Goal: Transaction & Acquisition: Purchase product/service

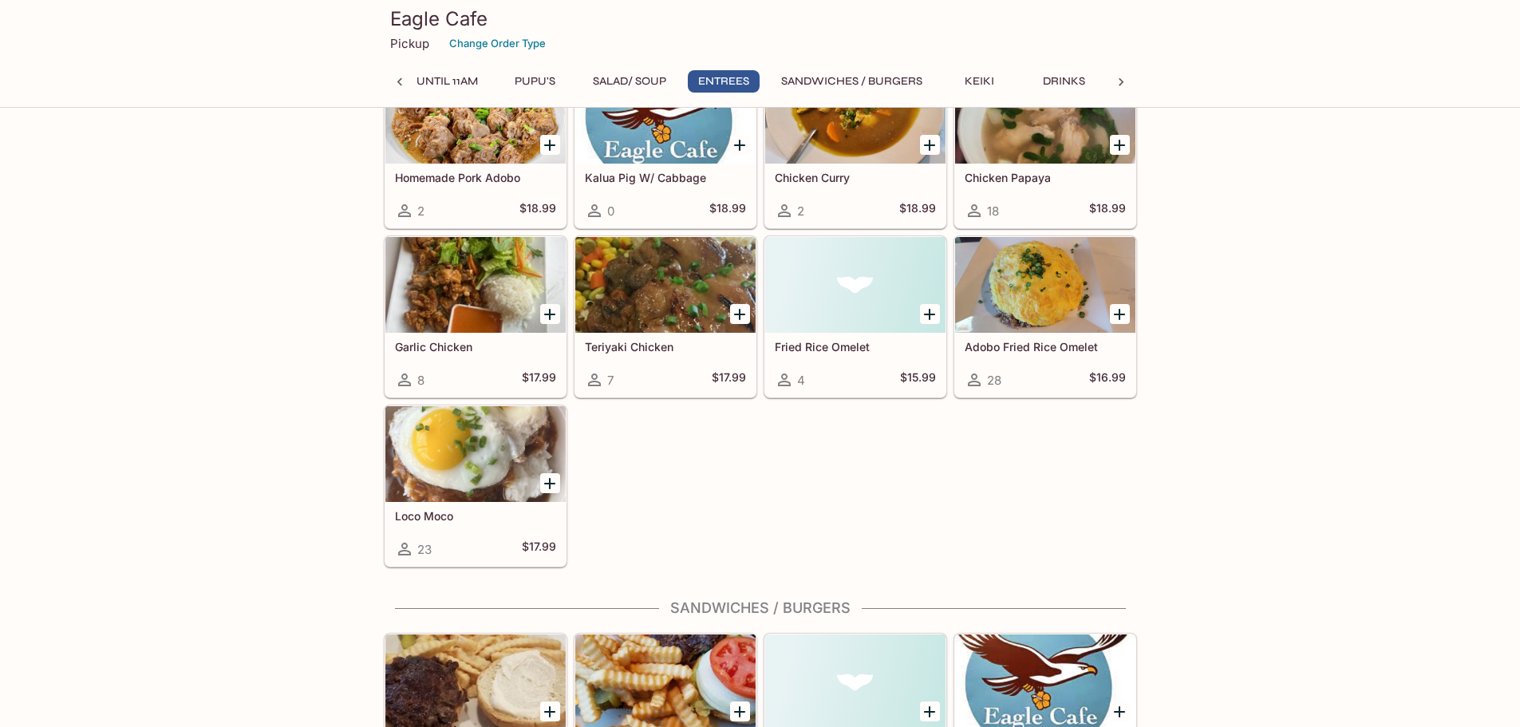
scroll to position [3536, 0]
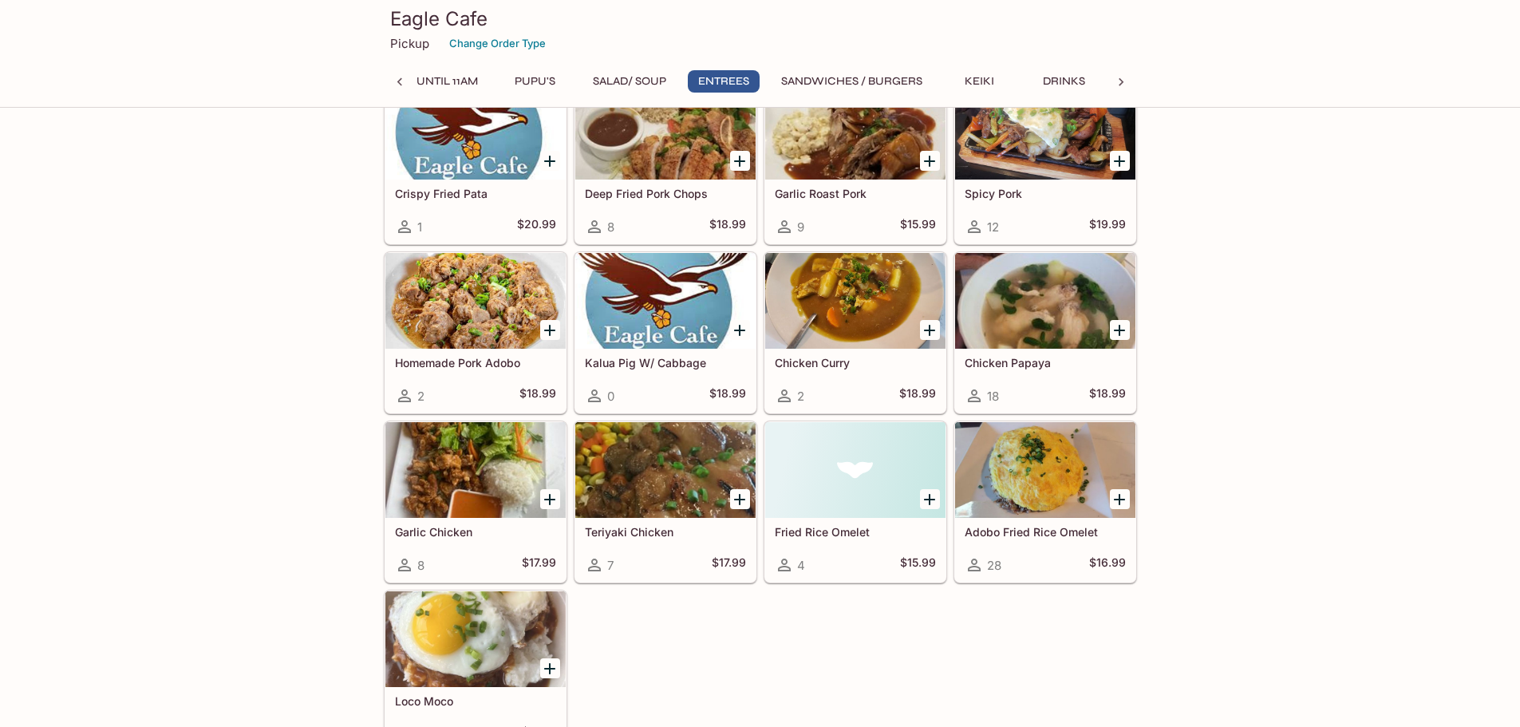
click at [1051, 446] on div at bounding box center [1045, 470] width 180 height 96
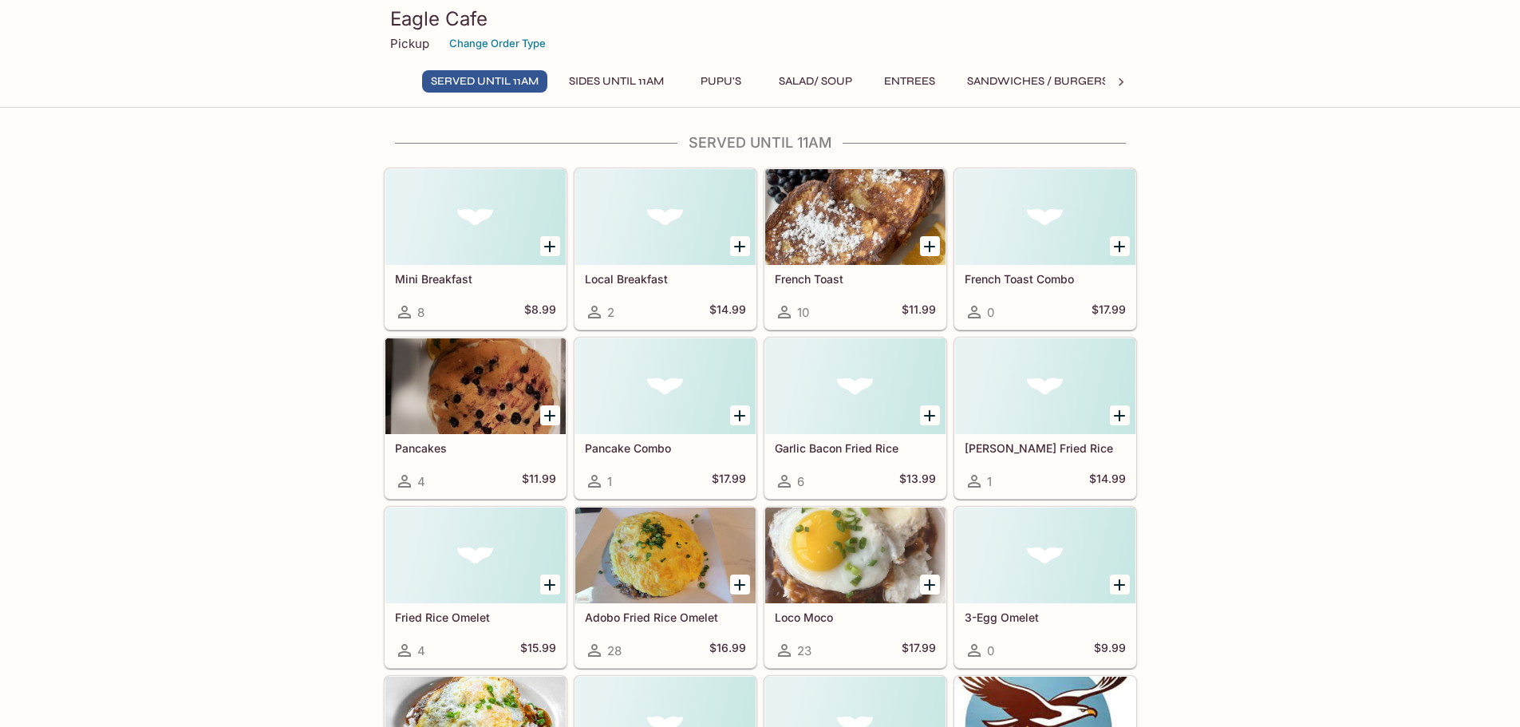
click at [451, 371] on div at bounding box center [475, 386] width 180 height 96
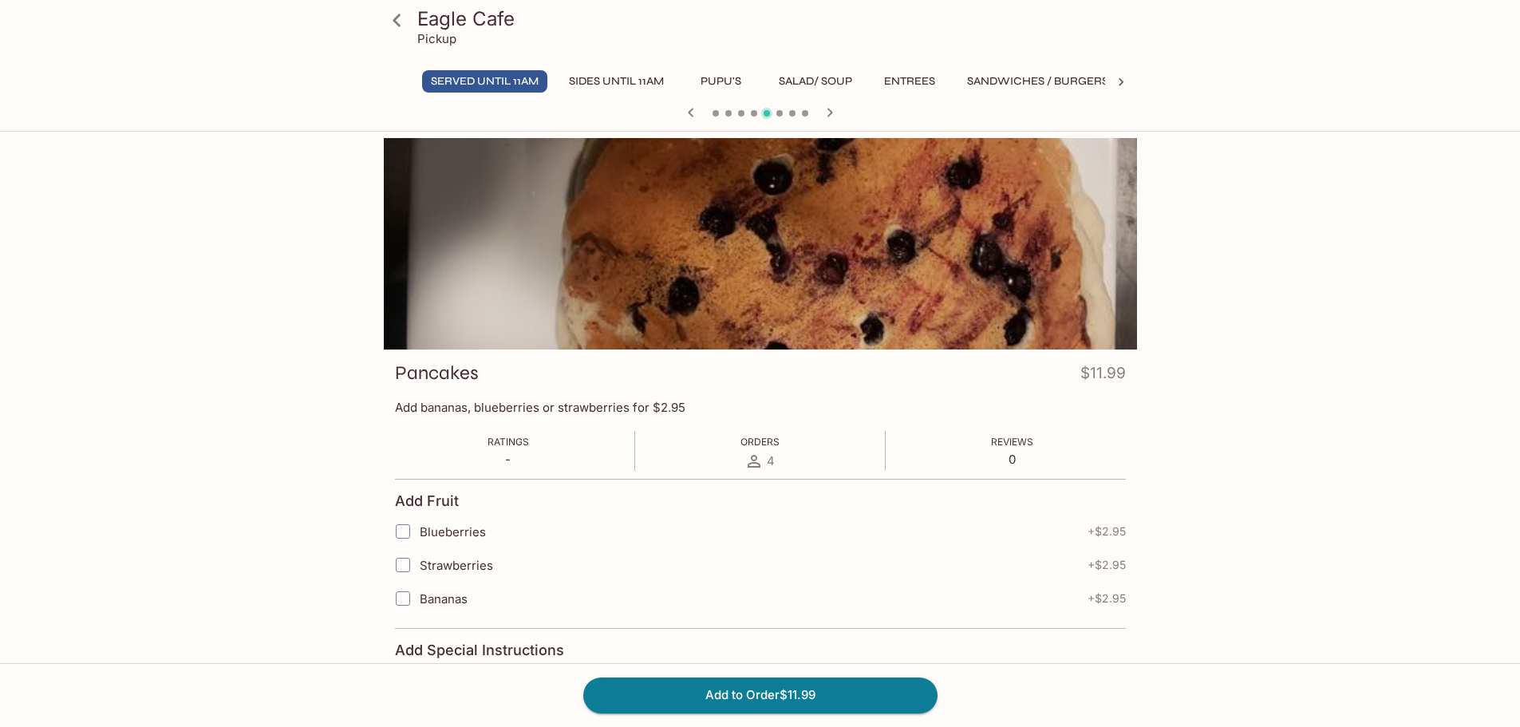
click at [404, 597] on input "Bananas" at bounding box center [403, 599] width 32 height 32
checkbox input "true"
click at [398, 25] on icon at bounding box center [397, 20] width 8 height 13
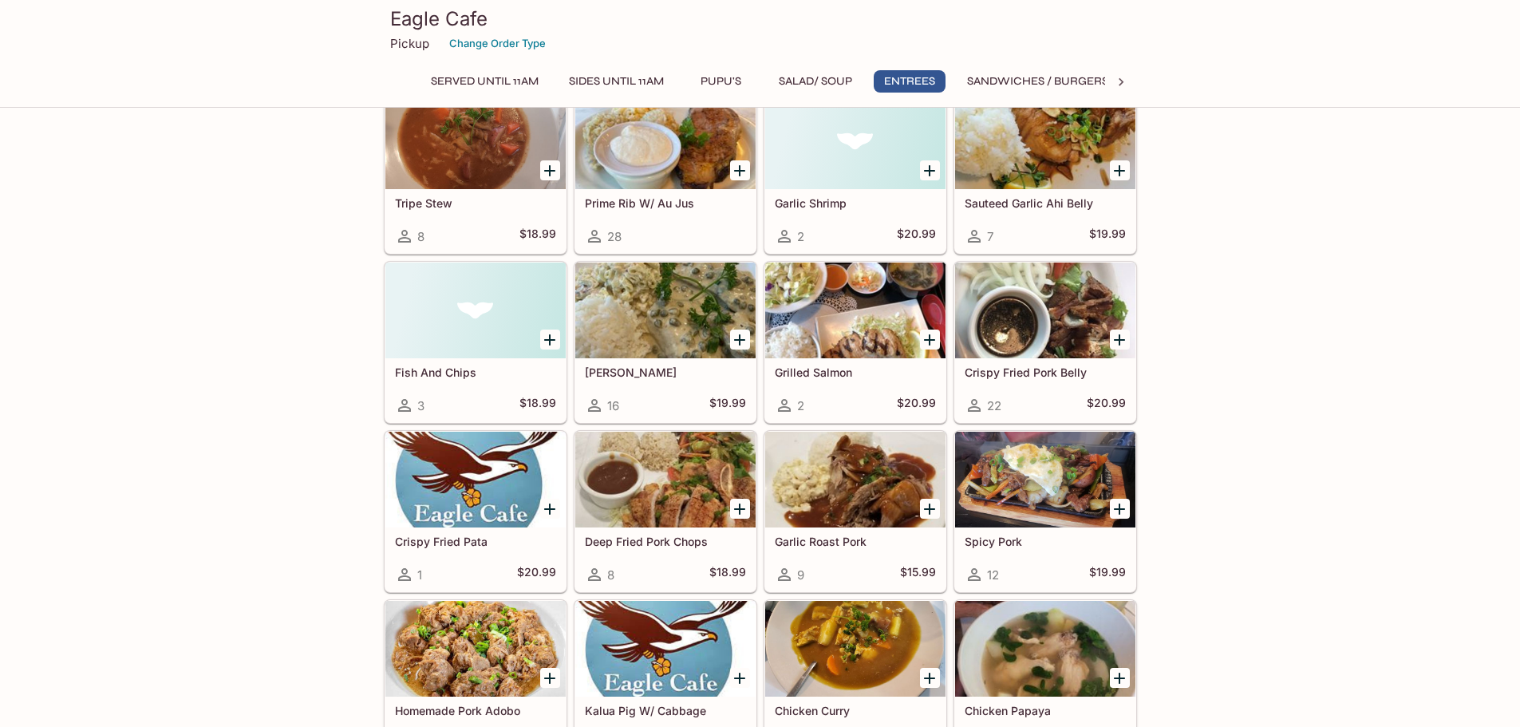
scroll to position [3192, 0]
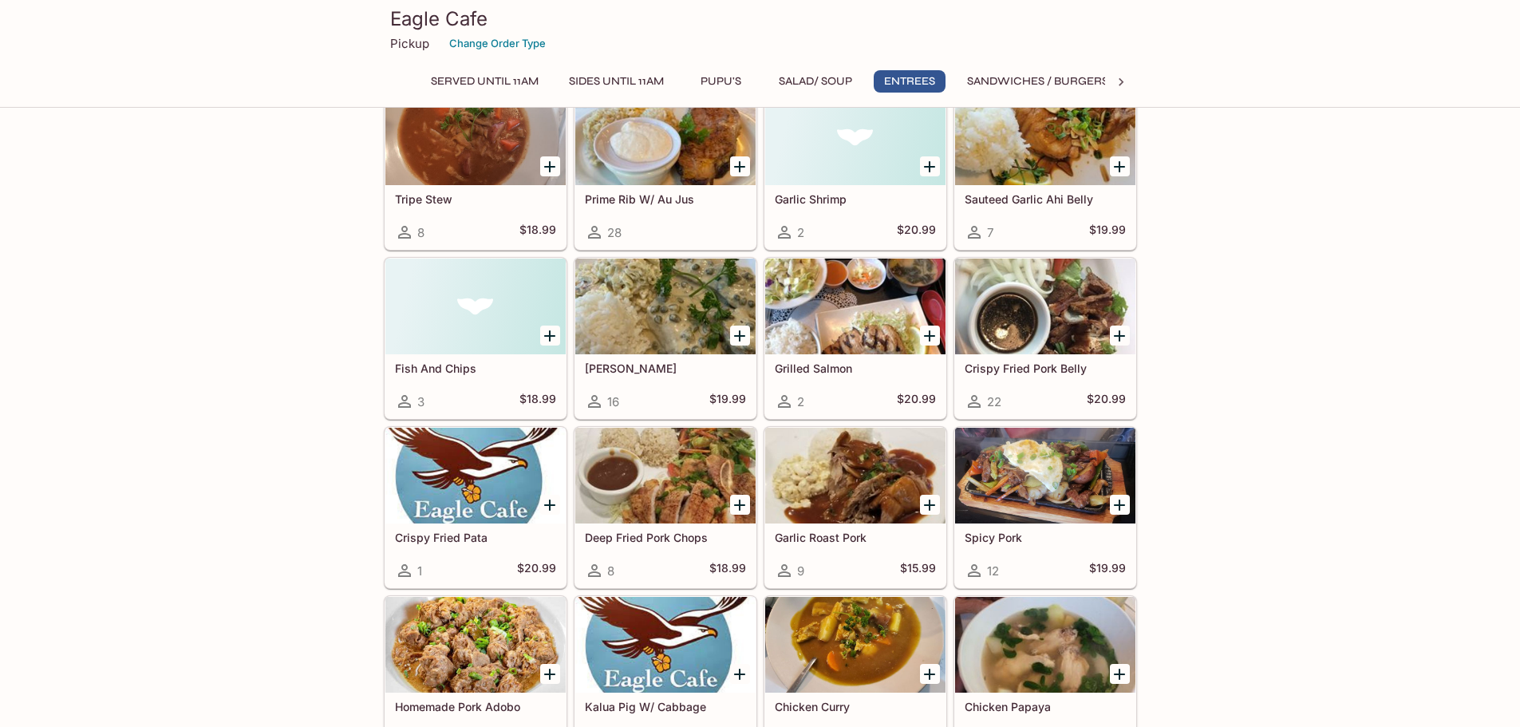
click at [1054, 327] on div at bounding box center [1045, 307] width 180 height 96
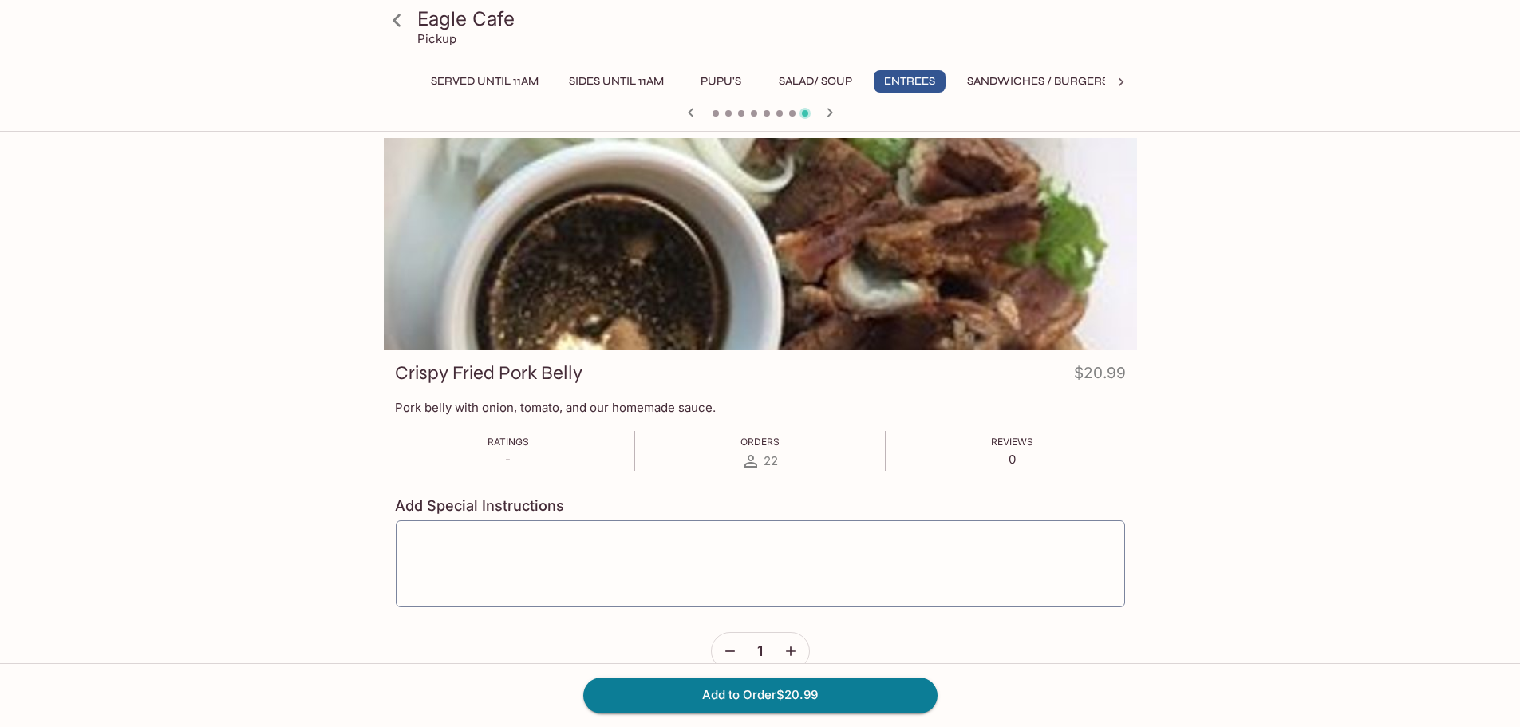
click at [391, 18] on icon at bounding box center [397, 20] width 28 height 28
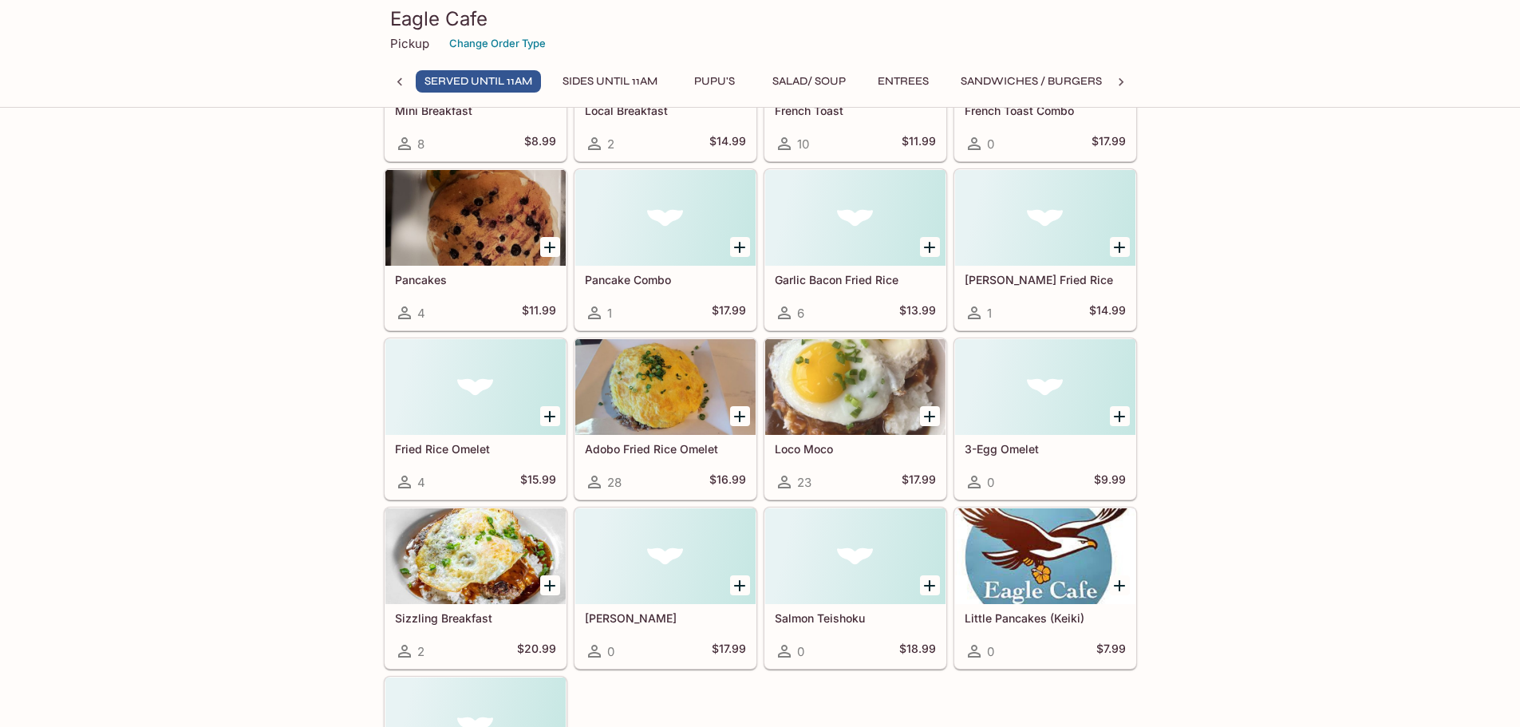
scroll to position [80, 0]
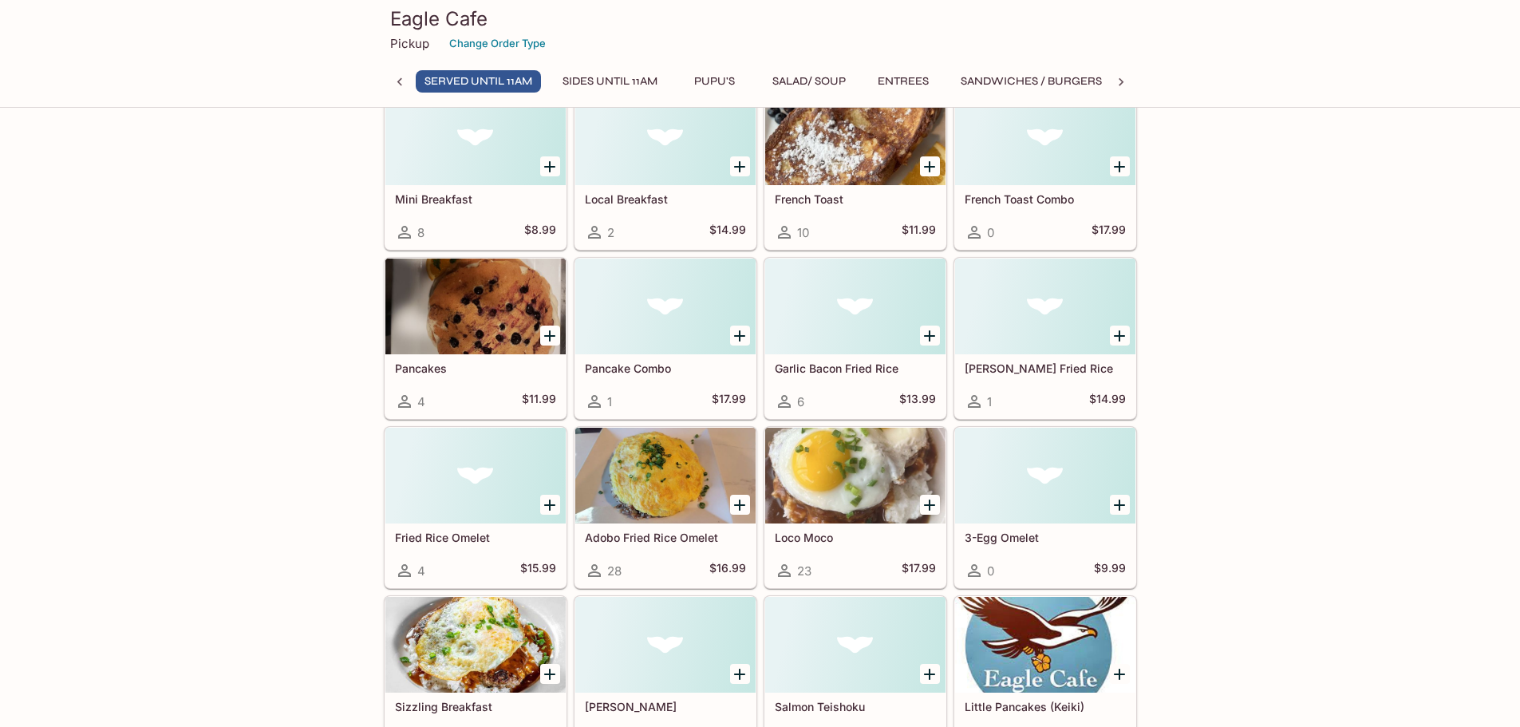
click at [474, 308] on div at bounding box center [475, 307] width 180 height 96
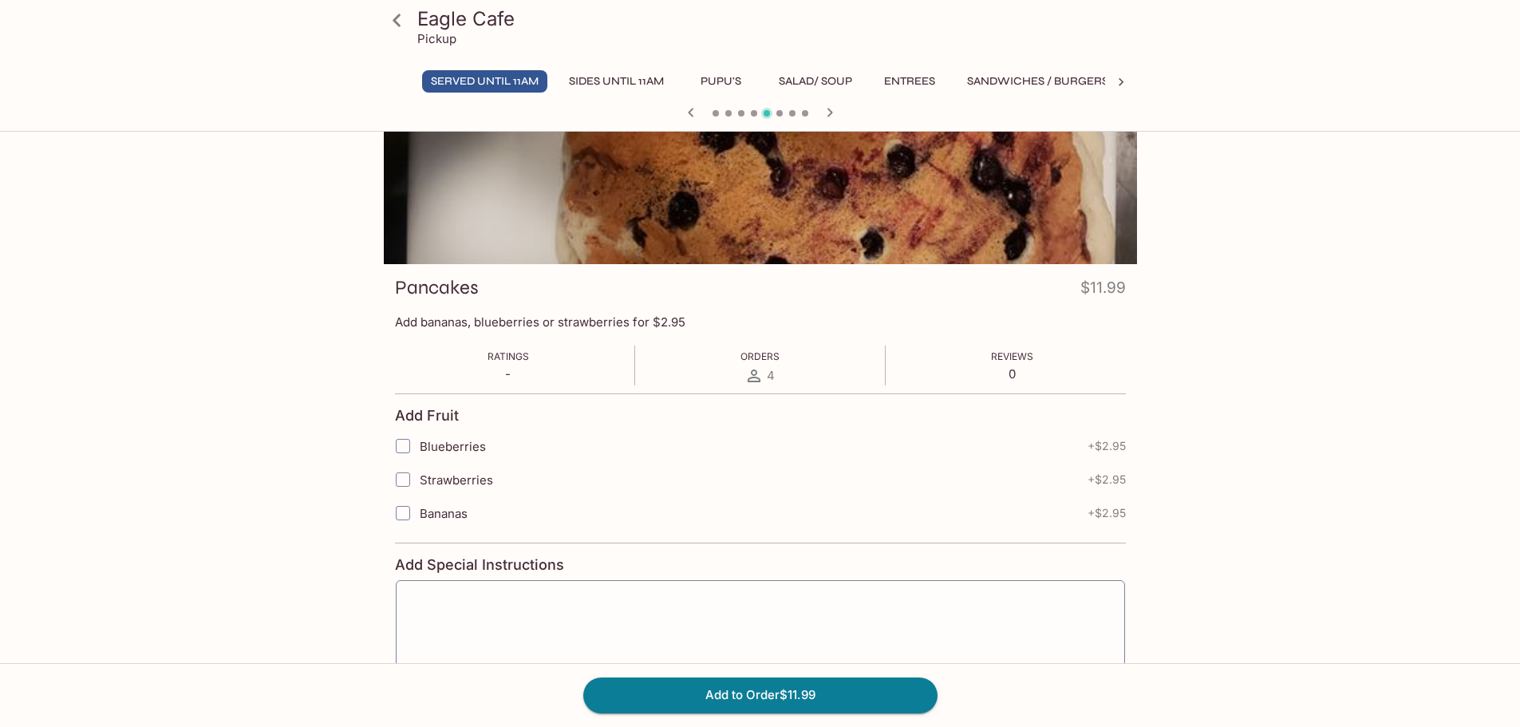
scroll to position [160, 0]
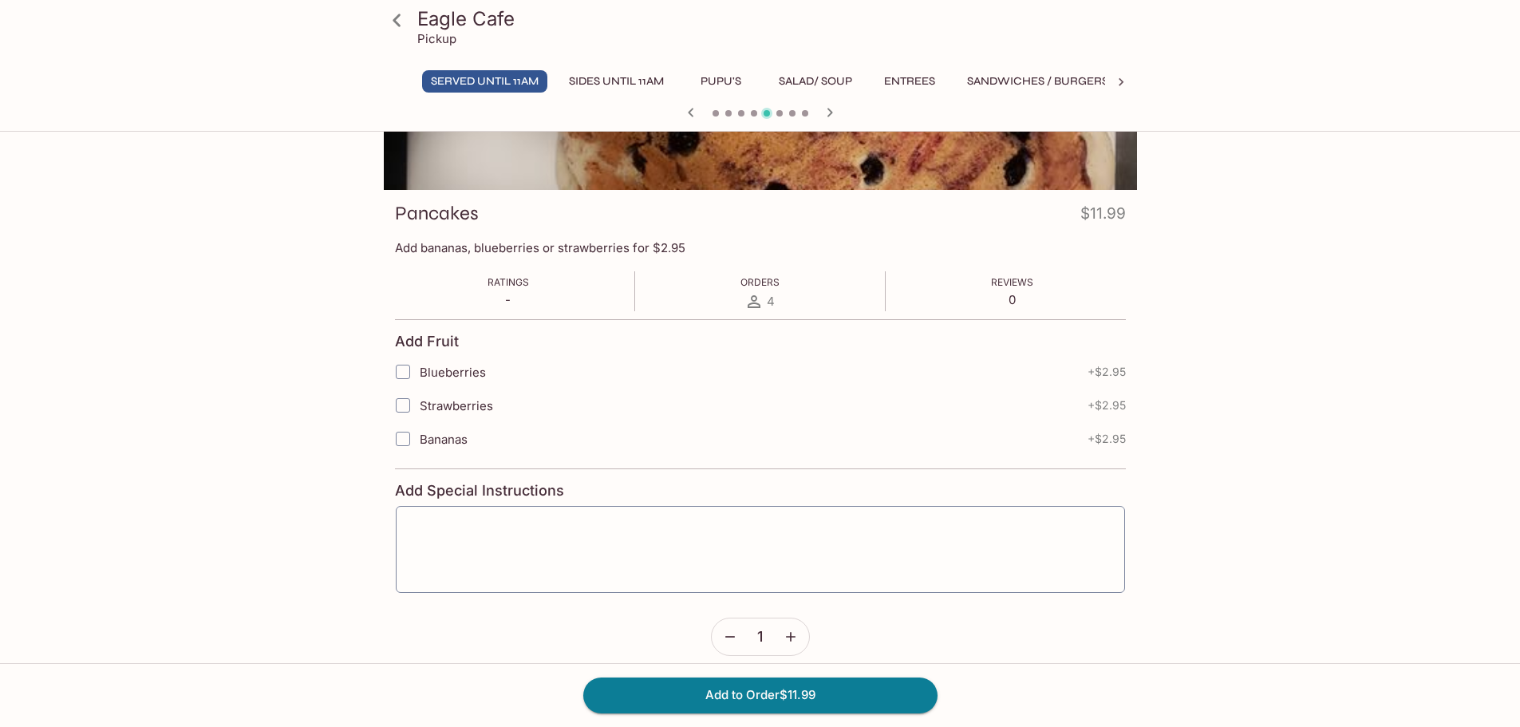
click at [396, 445] on input "Bananas" at bounding box center [403, 439] width 32 height 32
checkbox input "true"
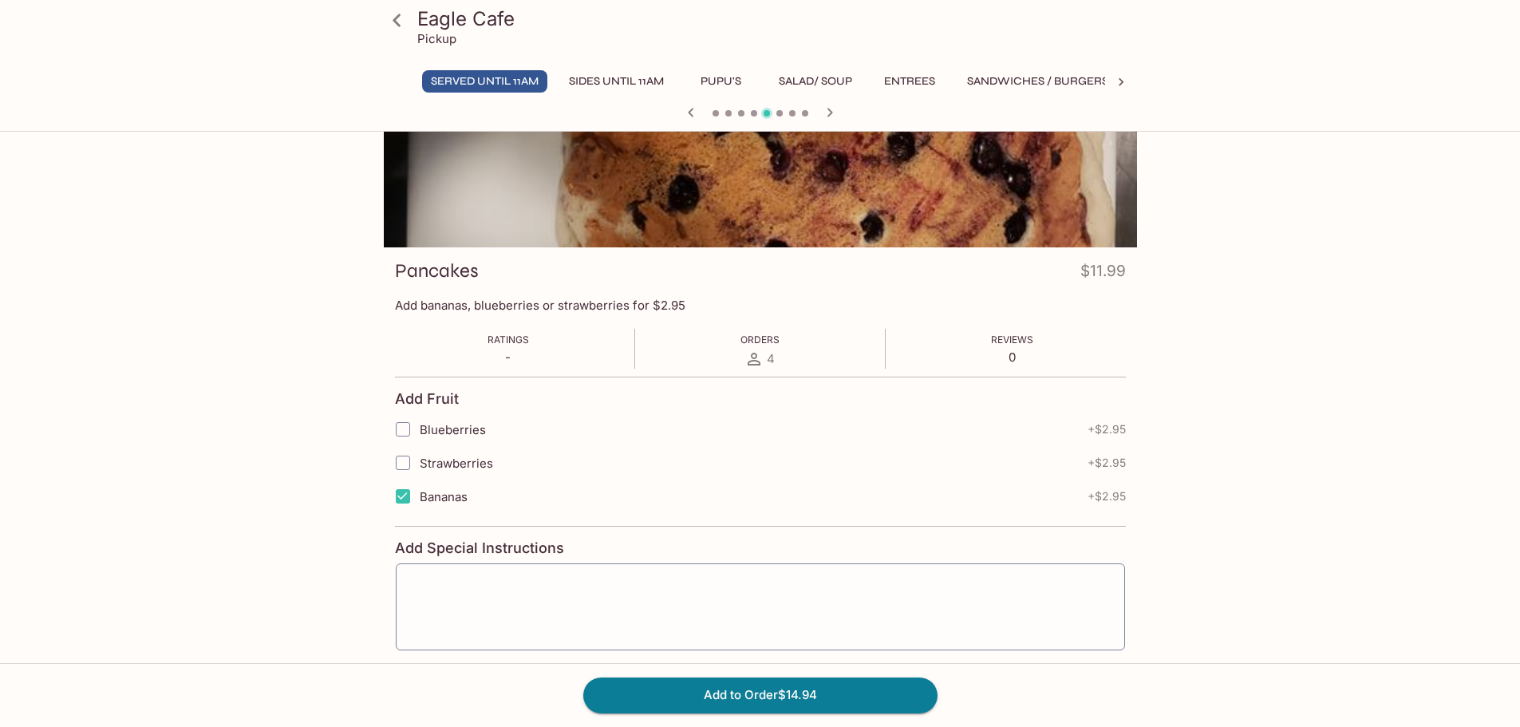
scroll to position [0, 0]
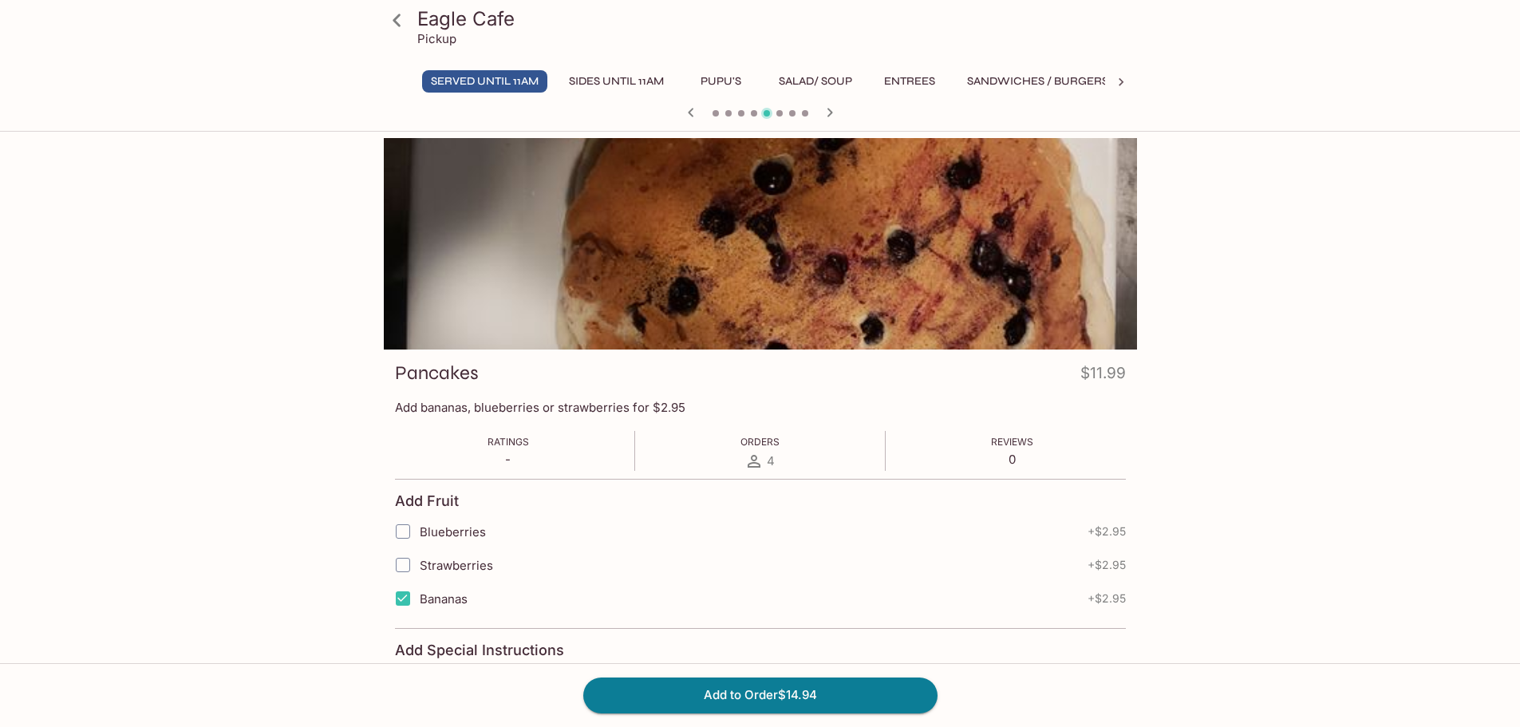
click at [392, 30] on icon at bounding box center [397, 20] width 28 height 28
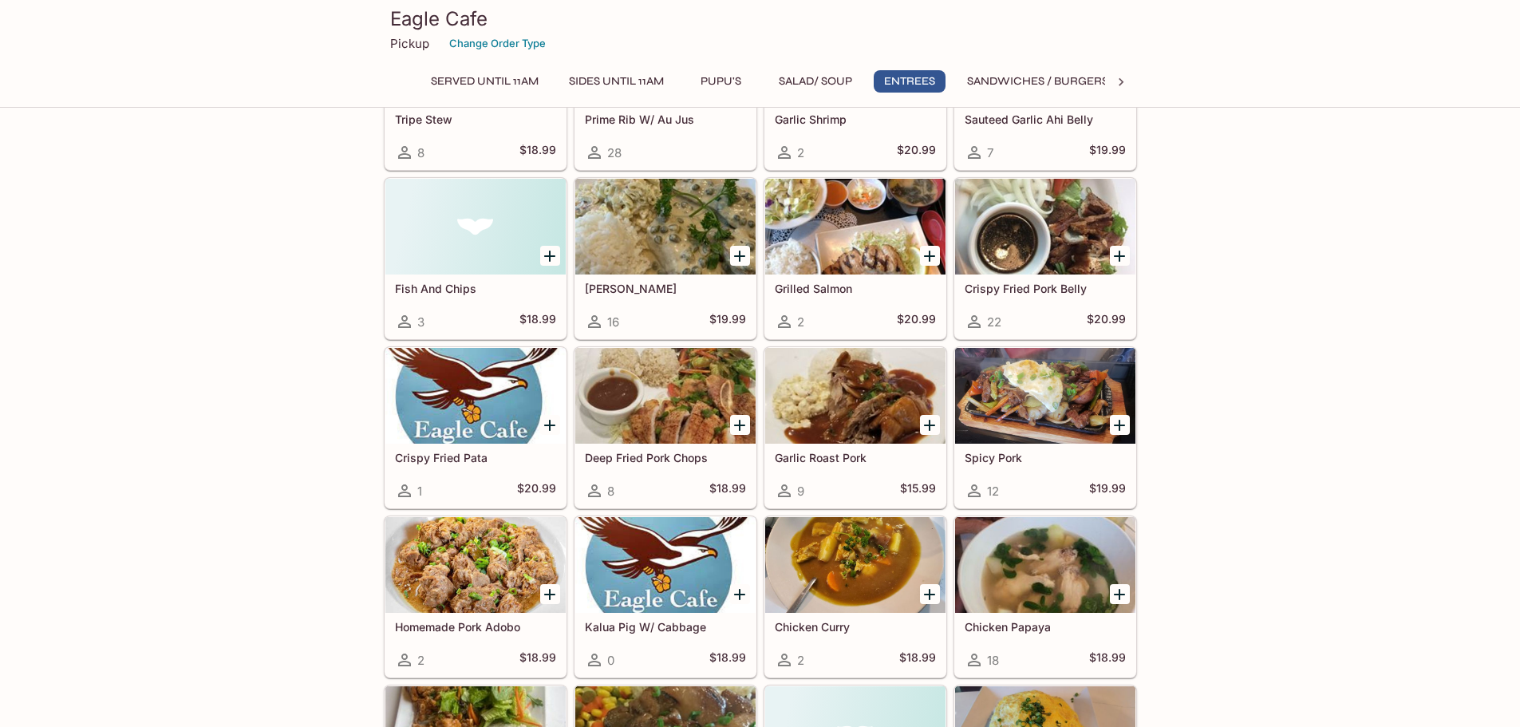
scroll to position [3671, 0]
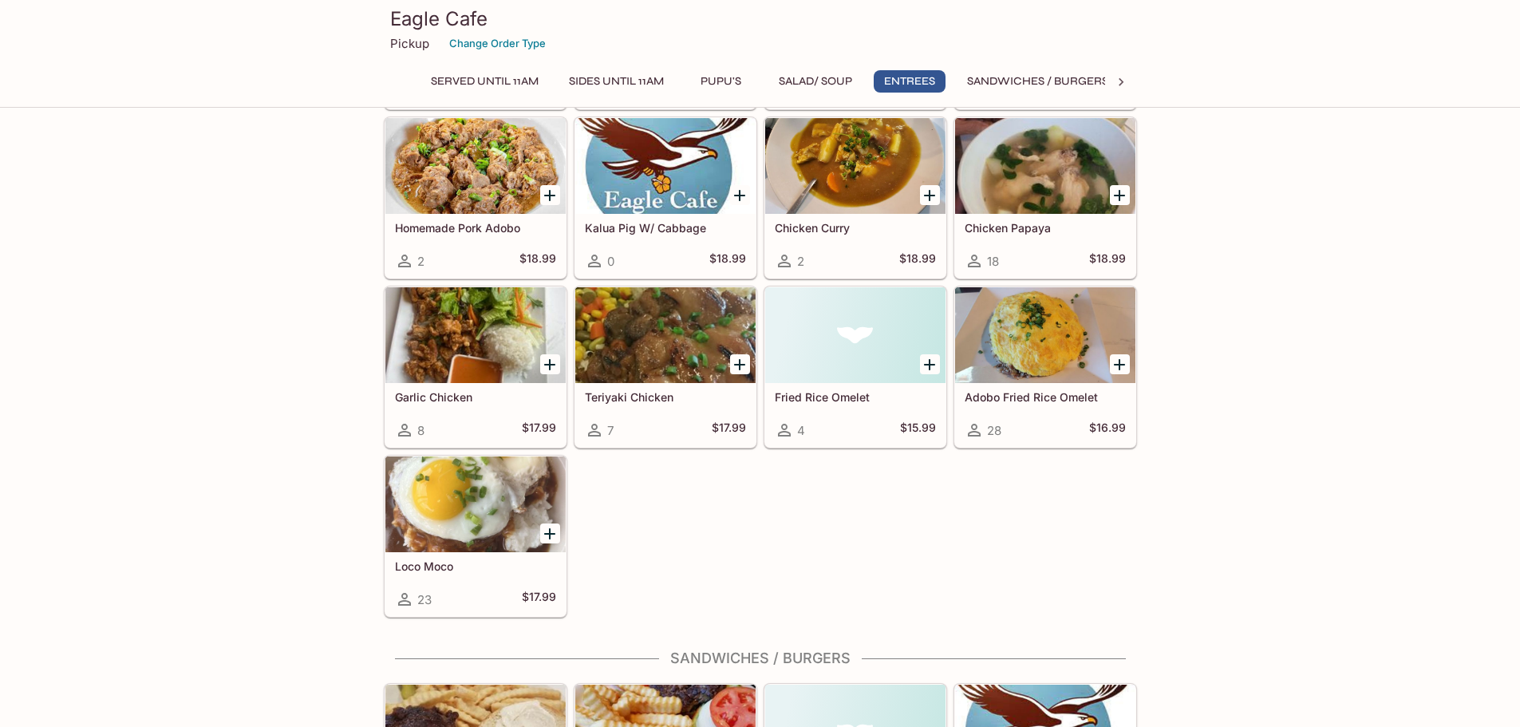
click at [1058, 346] on div at bounding box center [1045, 335] width 180 height 96
